Goal: Navigation & Orientation: Find specific page/section

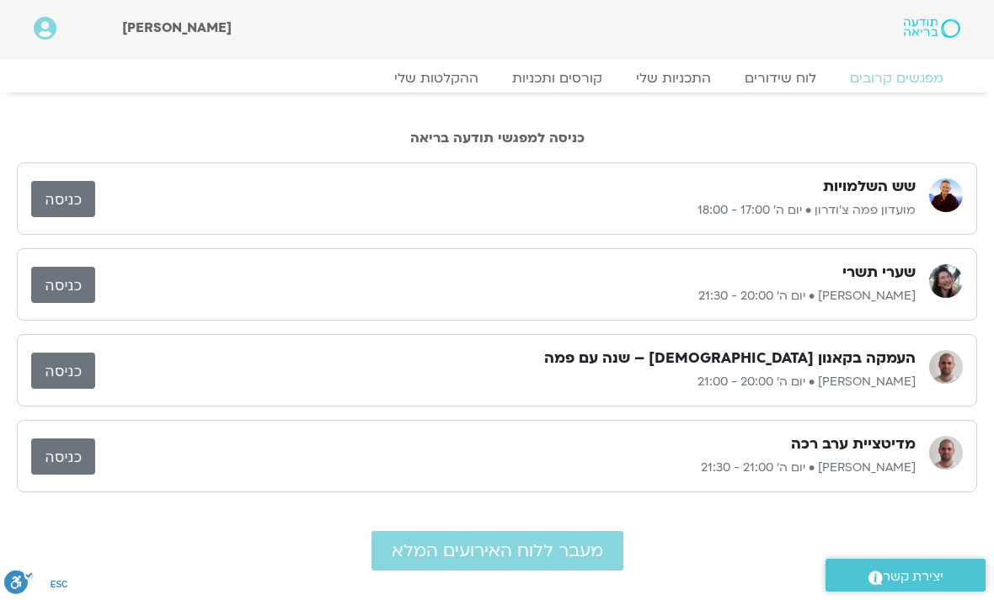
click at [65, 190] on link "כניסה" at bounding box center [63, 199] width 64 height 36
click at [47, 190] on link "כניסה" at bounding box center [63, 199] width 64 height 36
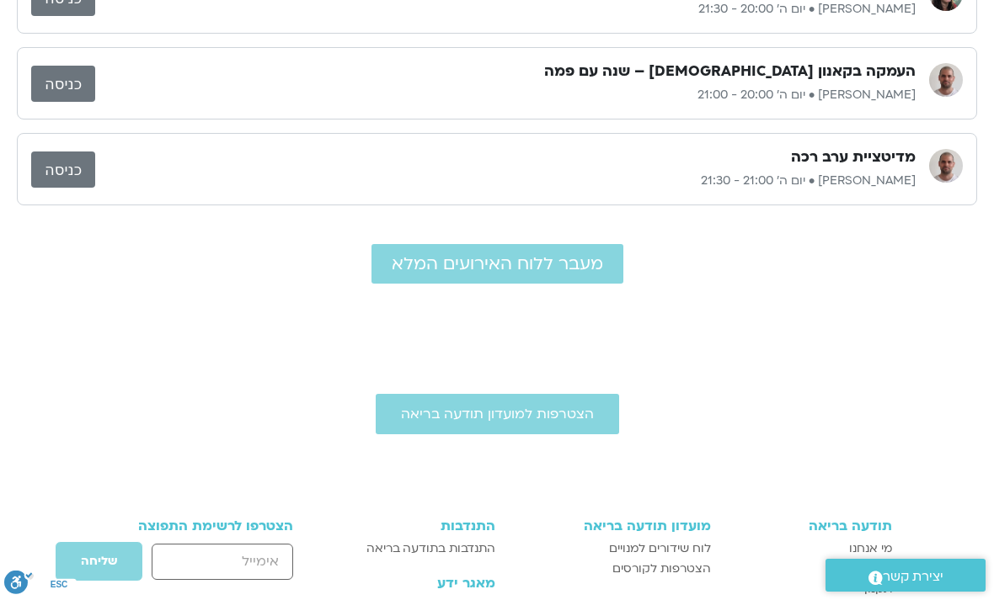
scroll to position [284, 0]
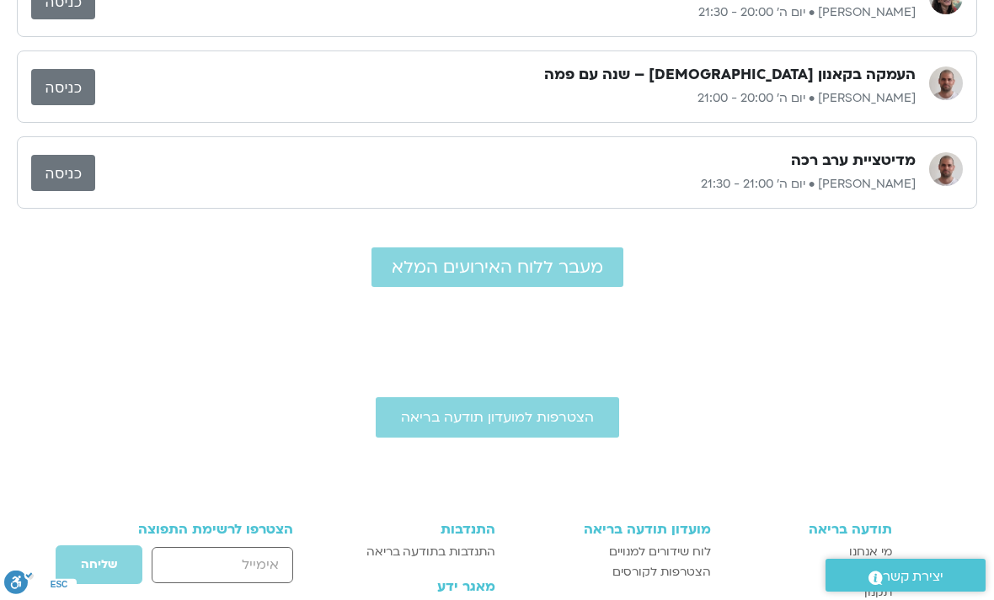
click at [500, 265] on span "מעבר ללוח האירועים המלא" at bounding box center [497, 267] width 211 height 19
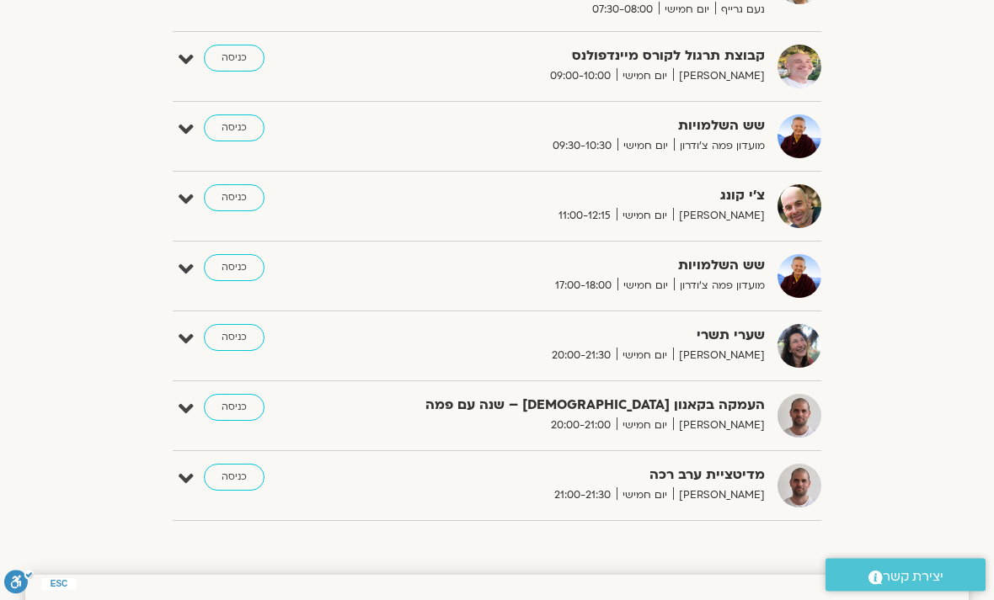
scroll to position [426, 0]
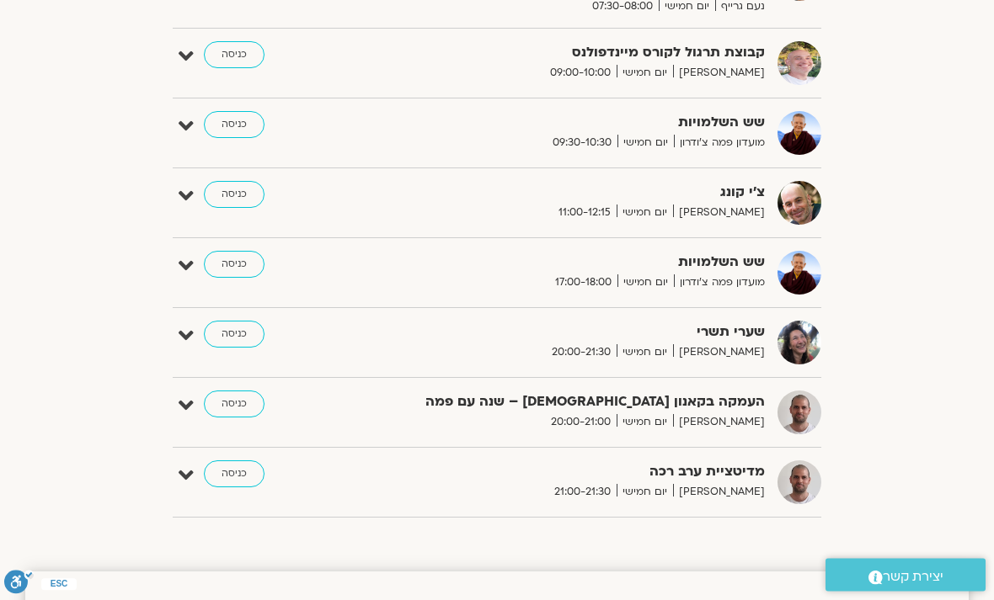
click at [180, 124] on icon at bounding box center [186, 127] width 15 height 24
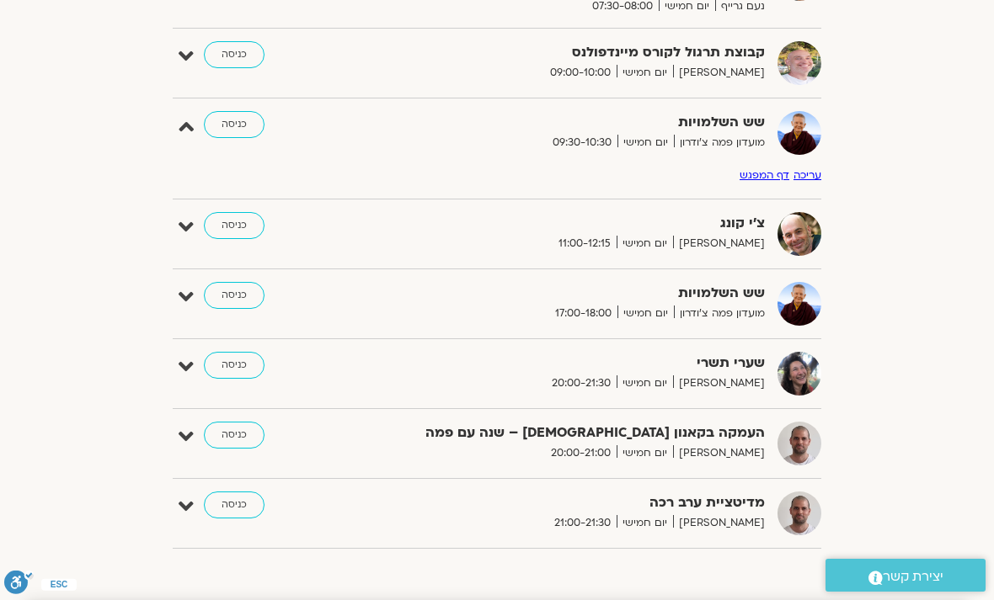
click at [754, 173] on link "דף המפגש" at bounding box center [764, 174] width 50 height 13
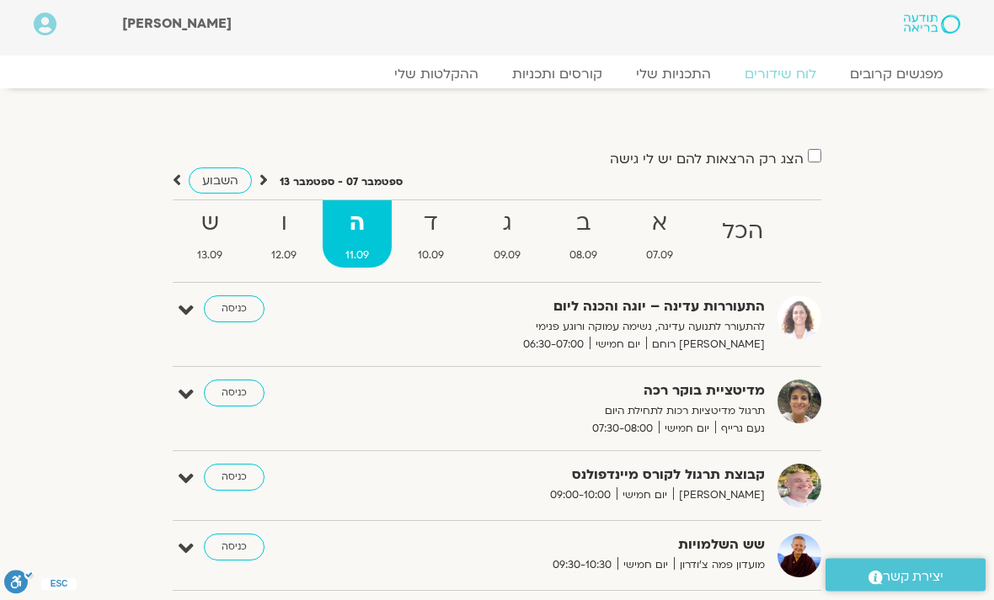
scroll to position [4, 0]
